Goal: Task Accomplishment & Management: Complete application form

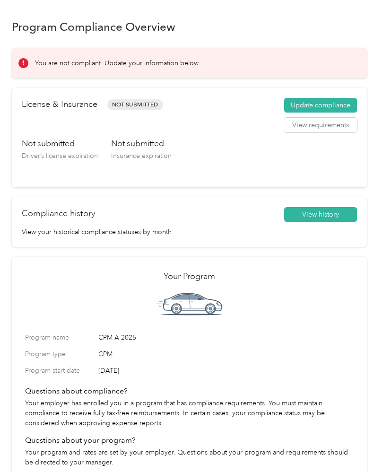
click at [322, 107] on button "Update compliance" at bounding box center [320, 105] width 73 height 15
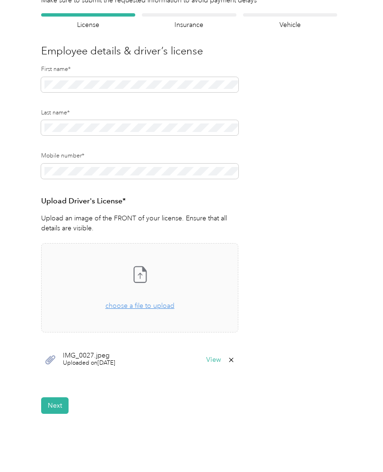
scroll to position [63, 0]
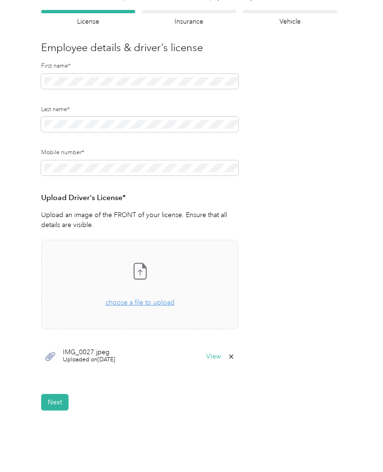
click at [59, 399] on button "Next" at bounding box center [54, 402] width 27 height 17
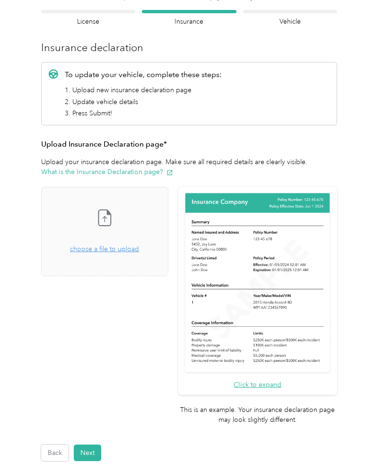
click at [132, 252] on span "choose a file to upload" at bounding box center [104, 249] width 69 height 8
click at [93, 445] on button "Next" at bounding box center [87, 453] width 27 height 17
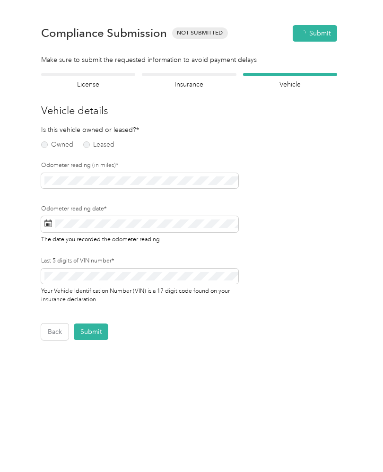
scroll to position [0, 0]
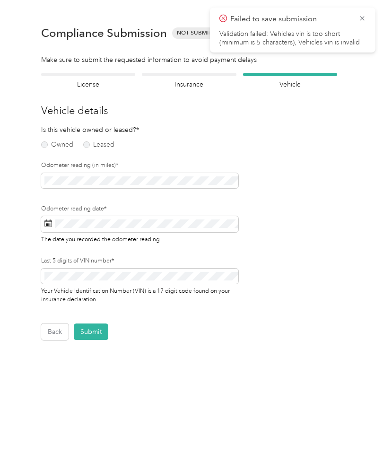
click at [47, 142] on label "Owned" at bounding box center [57, 144] width 32 height 7
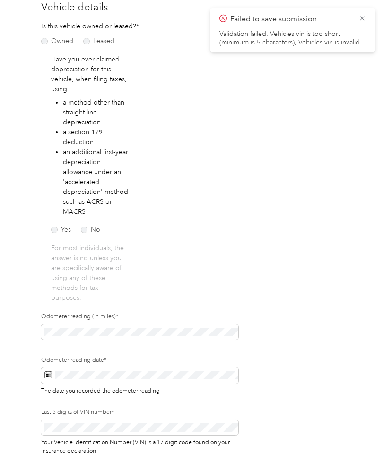
scroll to position [105, 0]
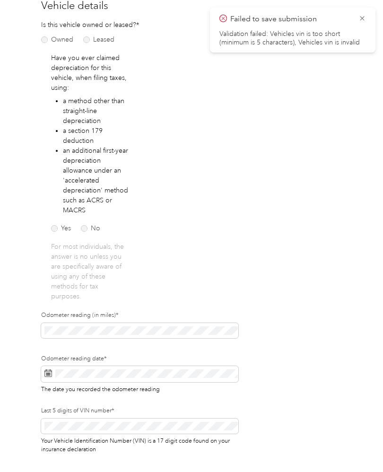
click at [89, 226] on label "No" at bounding box center [90, 228] width 19 height 7
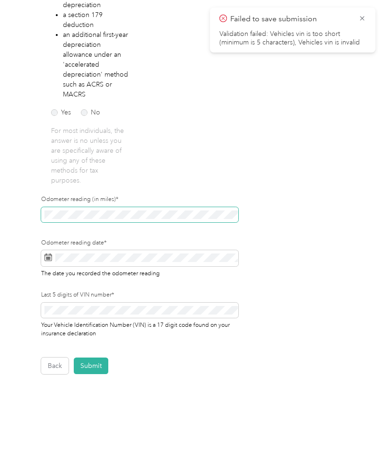
scroll to position [220, 0]
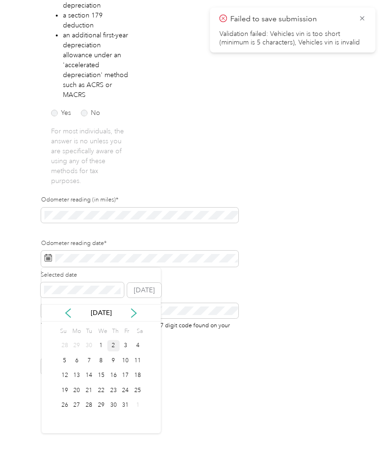
click at [115, 340] on div "2" at bounding box center [113, 346] width 12 height 12
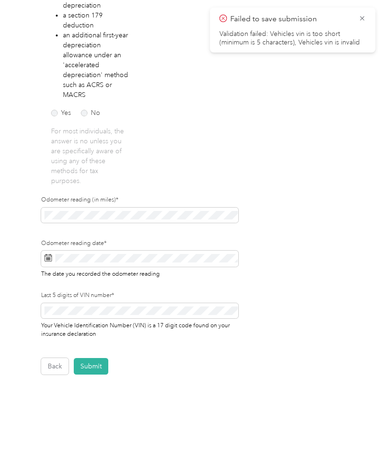
click at [92, 358] on button "Submit" at bounding box center [91, 366] width 35 height 17
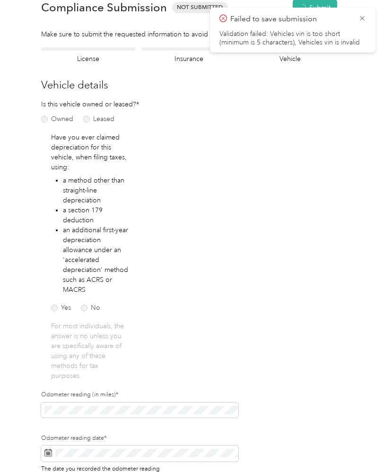
scroll to position [0, 0]
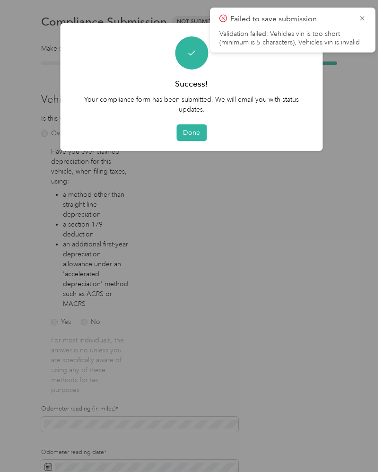
click at [190, 129] on button "Done" at bounding box center [191, 132] width 30 height 17
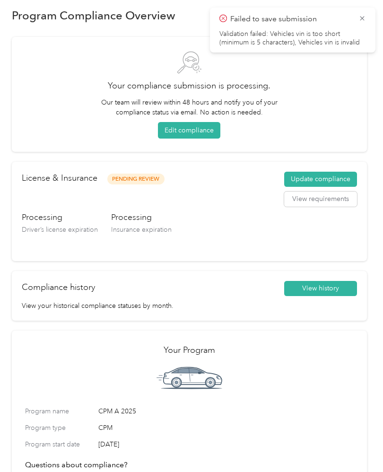
click at [363, 16] on icon at bounding box center [363, 18] width 8 height 9
